Goal: Task Accomplishment & Management: Complete application form

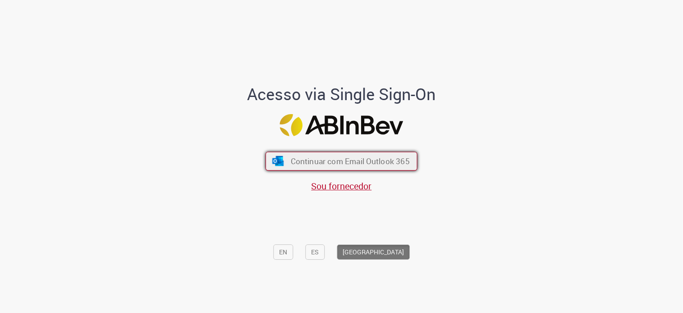
click at [328, 161] on span "Continuar com Email Outlook 365" at bounding box center [350, 161] width 119 height 10
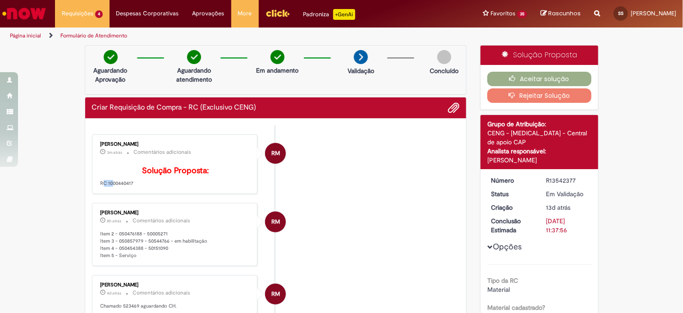
drag, startPoint x: 104, startPoint y: 195, endPoint x: 150, endPoint y: 191, distance: 46.6
click at [150, 187] on p "Solução Proposta: RC 1000440417" at bounding box center [176, 176] width 150 height 21
drag, startPoint x: 150, startPoint y: 191, endPoint x: 268, endPoint y: 202, distance: 118.6
click at [92, 194] on div "Raiane Martins 3m atrás 3 minutos atrás Comentários adicionais Solução Proposta…" at bounding box center [175, 164] width 166 height 60
copy p "RC 1000440417"
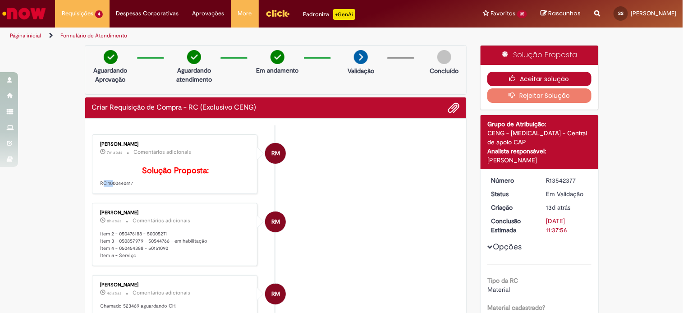
click at [521, 75] on button "Aceitar solução" at bounding box center [539, 79] width 104 height 14
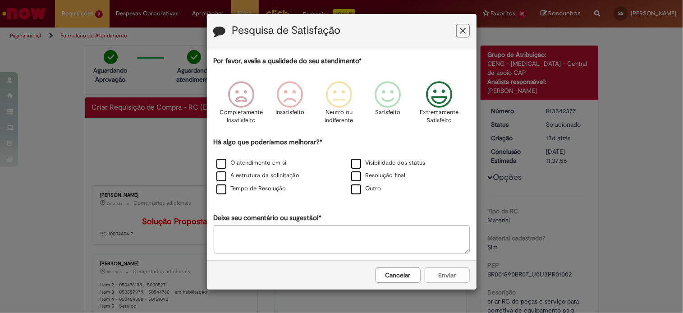
drag, startPoint x: 440, startPoint y: 93, endPoint x: 445, endPoint y: 93, distance: 5.4
click at [440, 93] on icon "Feedback" at bounding box center [439, 94] width 34 height 27
click at [243, 161] on label "O atendimento em si" at bounding box center [251, 163] width 70 height 9
click at [236, 177] on label "A estrutura da solicitação" at bounding box center [257, 175] width 83 height 9
drag, startPoint x: 443, startPoint y: 275, endPoint x: 475, endPoint y: 271, distance: 32.7
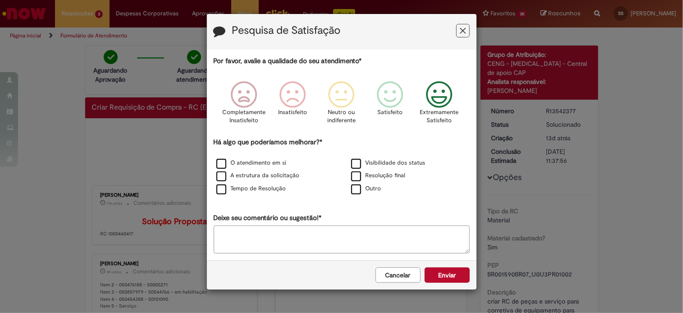
click at [443, 275] on button "Enviar" at bounding box center [447, 274] width 45 height 15
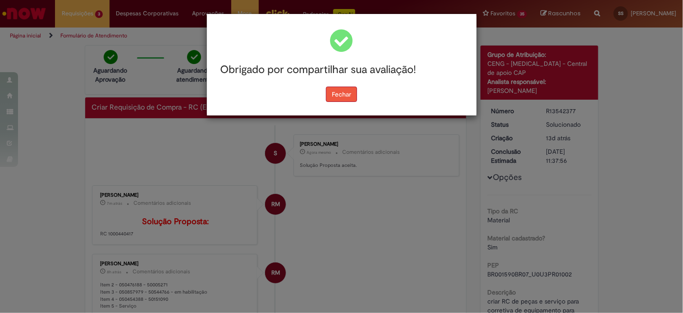
click at [335, 95] on button "Fechar" at bounding box center [341, 94] width 31 height 15
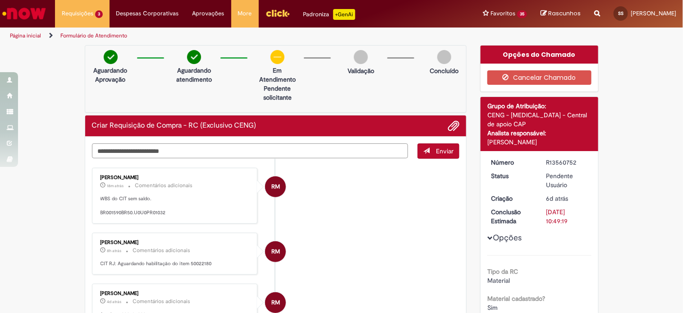
click at [179, 152] on textarea "Digite sua mensagem aqui..." at bounding box center [250, 150] width 317 height 15
type textarea "*"
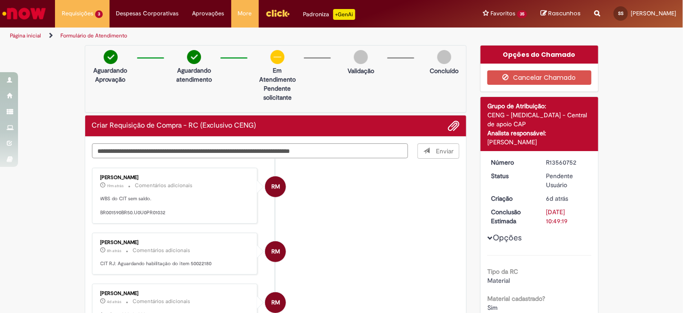
type textarea "**********"
click at [441, 151] on span "Enviar" at bounding box center [438, 150] width 41 height 15
